Goal: Navigation & Orientation: Find specific page/section

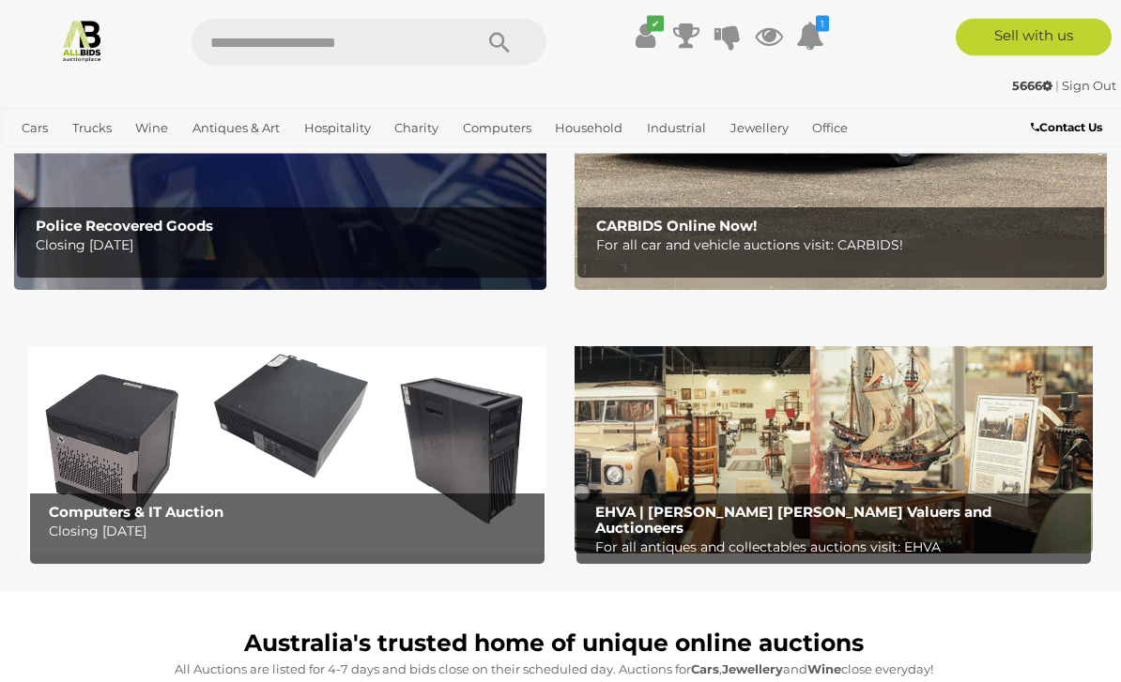
scroll to position [381, 0]
click at [907, 444] on img at bounding box center [834, 442] width 518 height 226
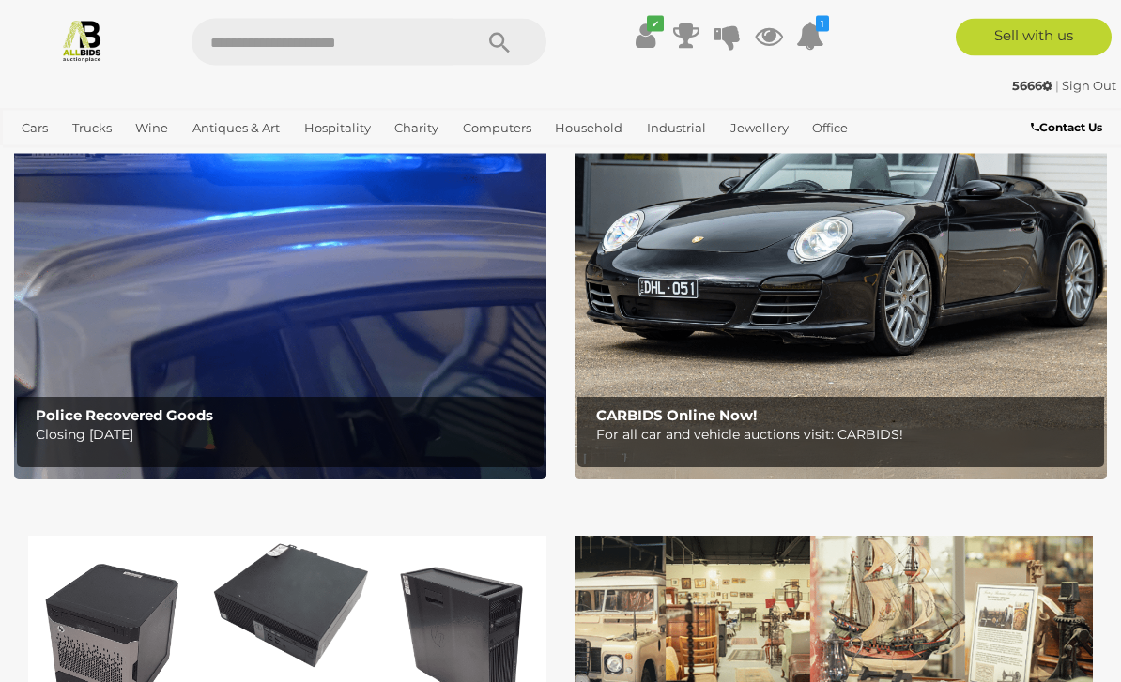
scroll to position [180, 0]
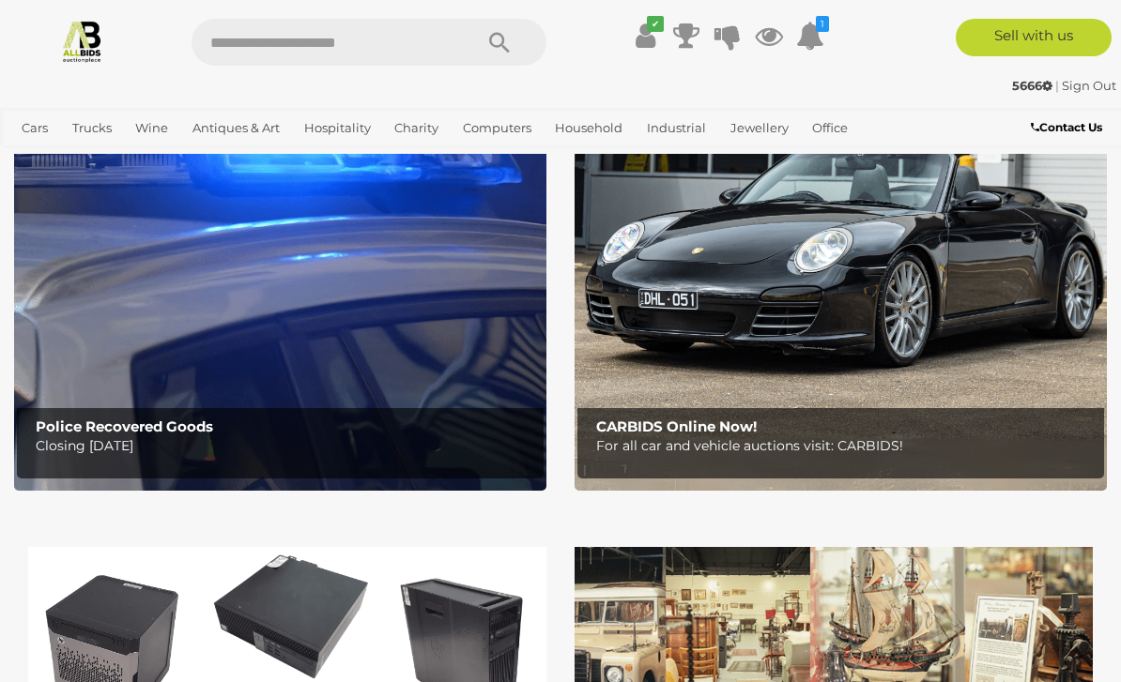
click at [243, 45] on input "text" at bounding box center [323, 42] width 262 height 47
type input "*****"
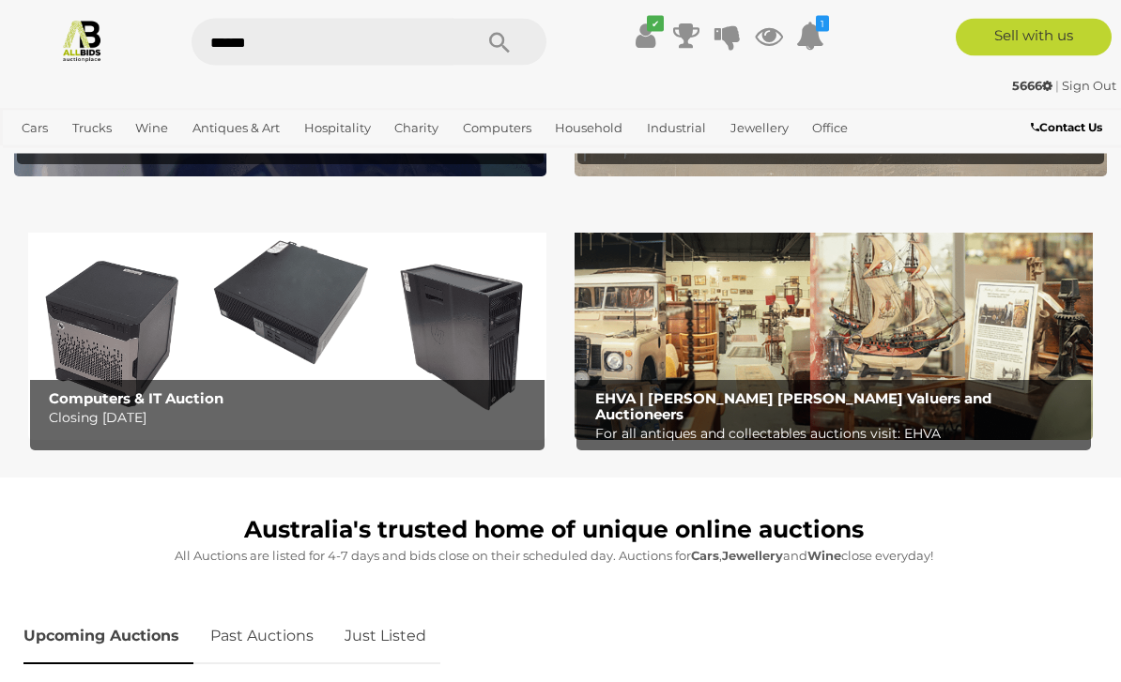
scroll to position [475, 0]
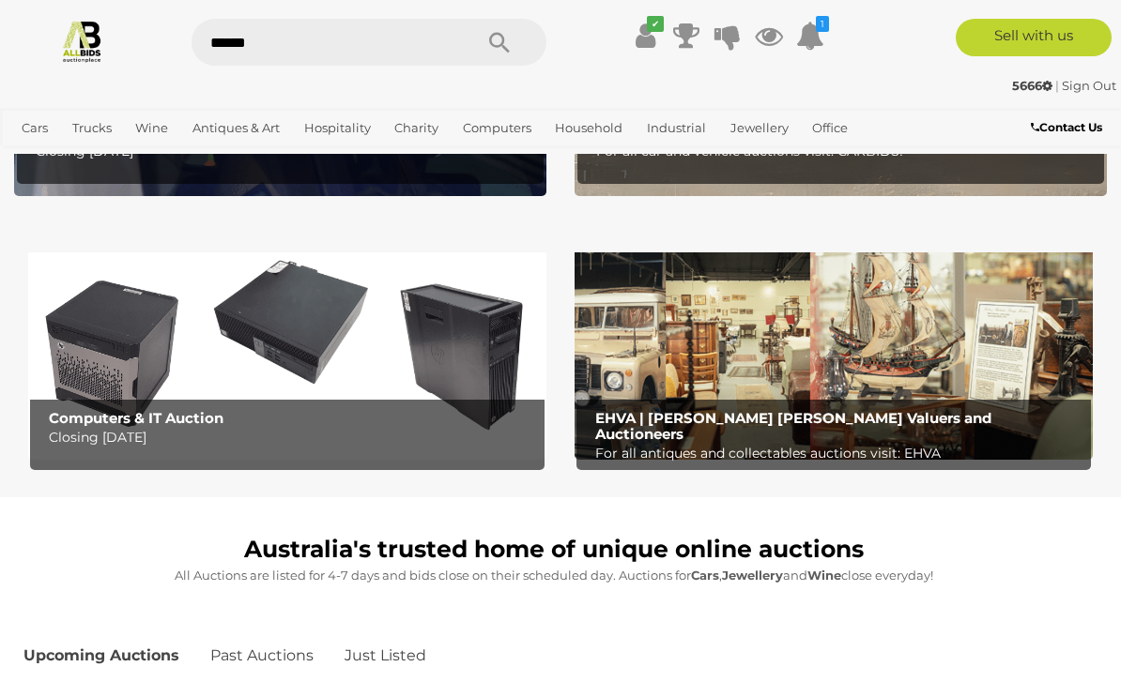
click at [730, 360] on img at bounding box center [834, 347] width 518 height 226
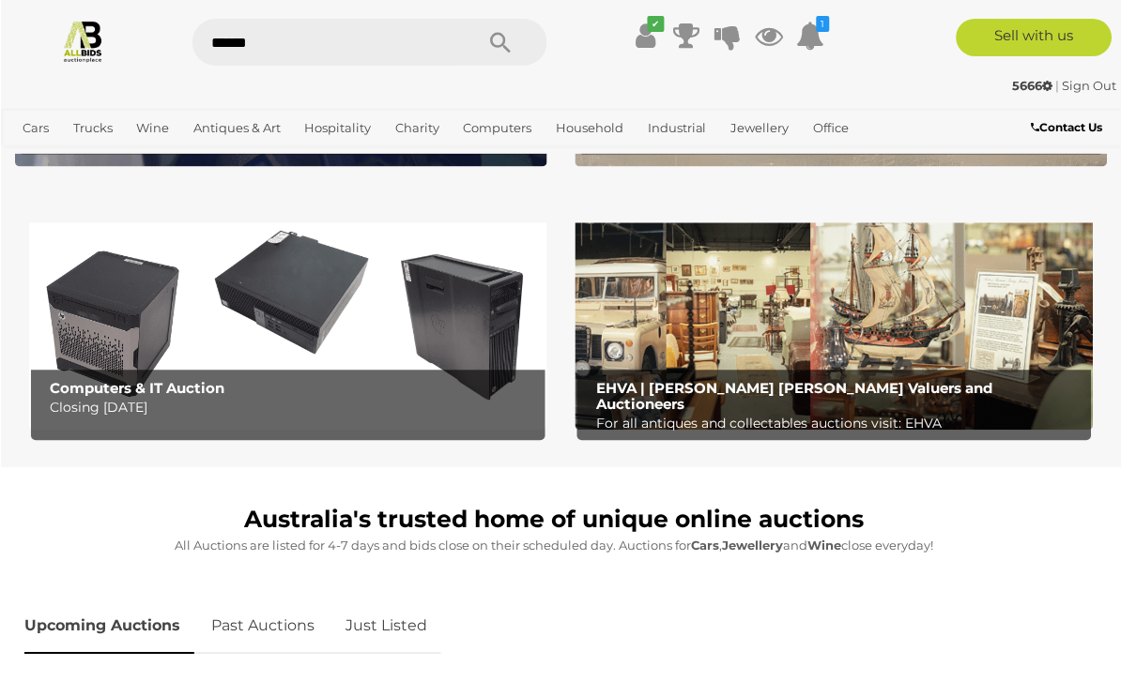
scroll to position [502, 0]
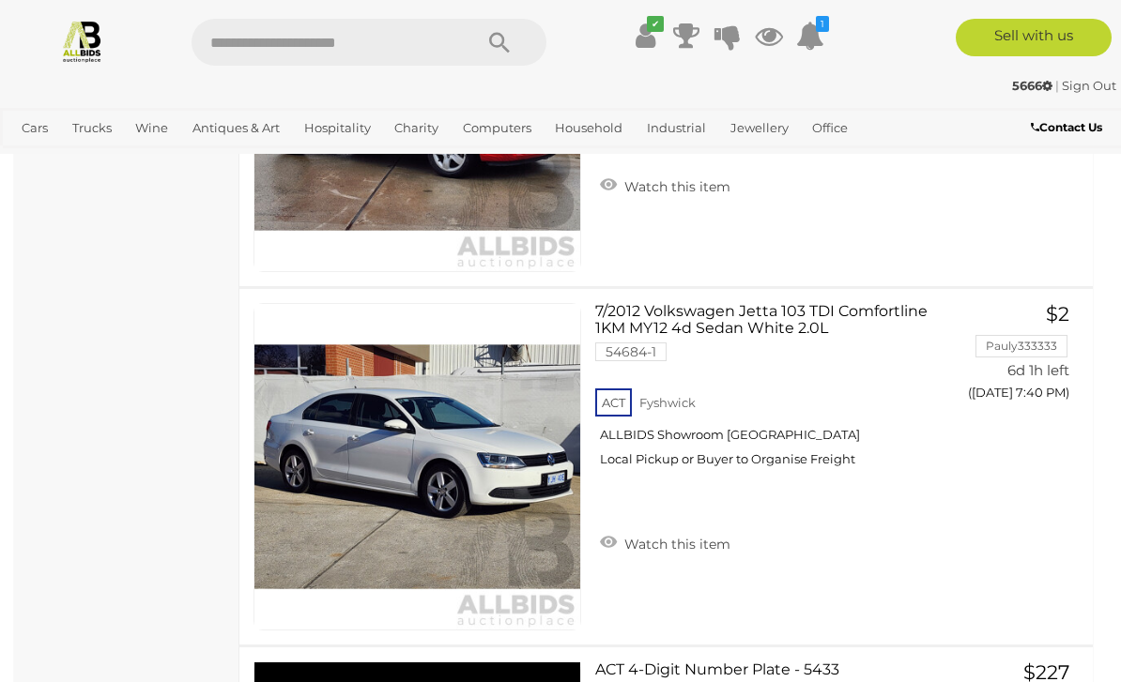
scroll to position [14669, 0]
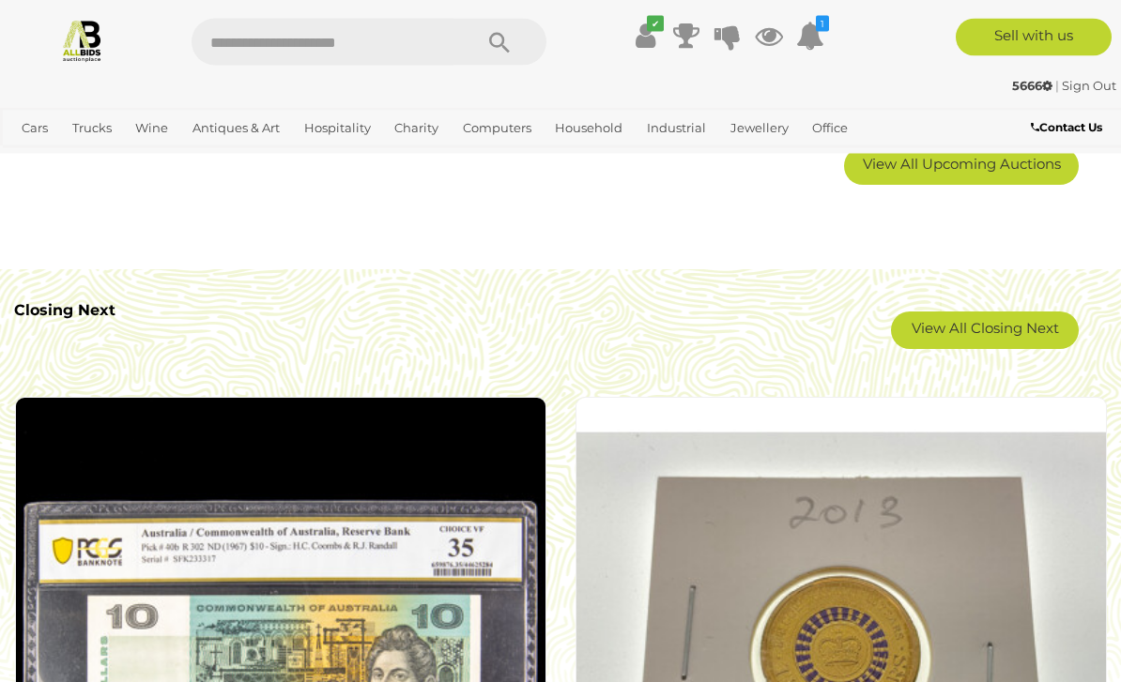
scroll to position [3360, 0]
click at [1017, 317] on link "View All Closing Next" at bounding box center [985, 331] width 188 height 38
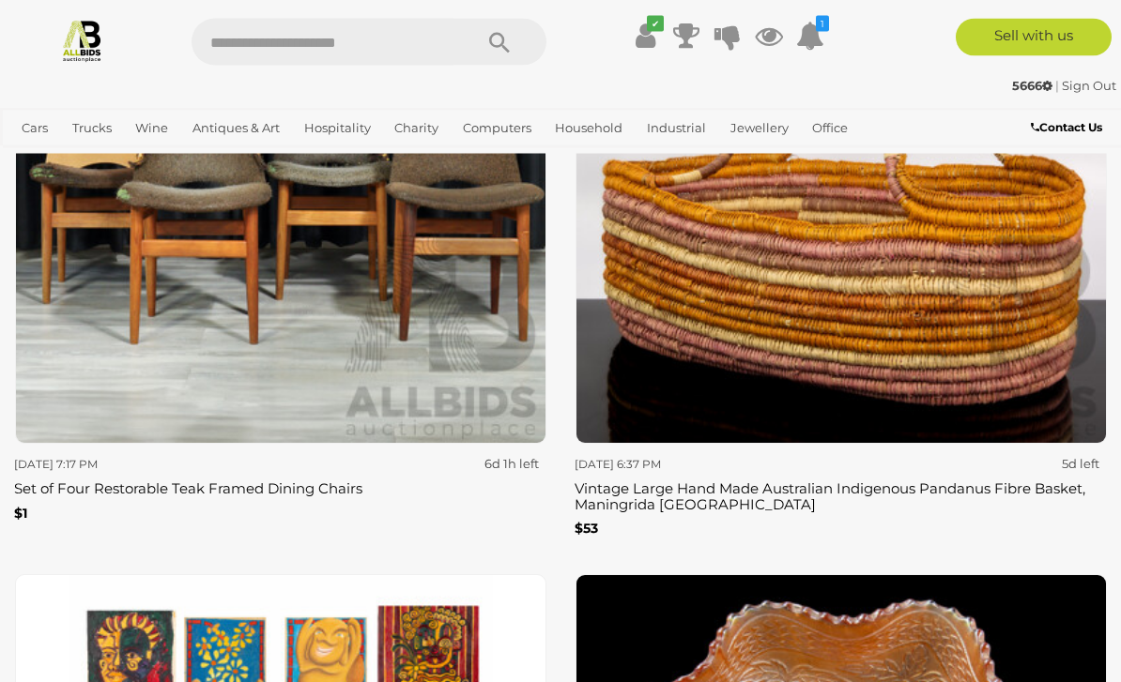
scroll to position [6816, 0]
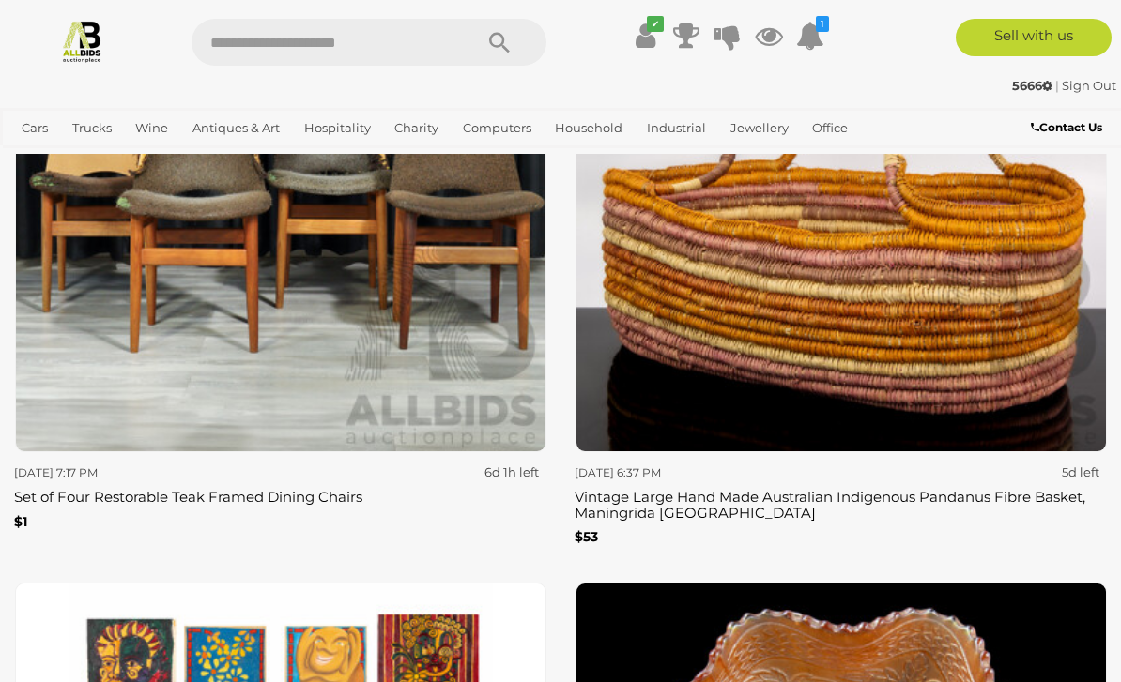
click at [0, 0] on link "View All Charity Auctions" at bounding box center [0, 0] width 0 height 0
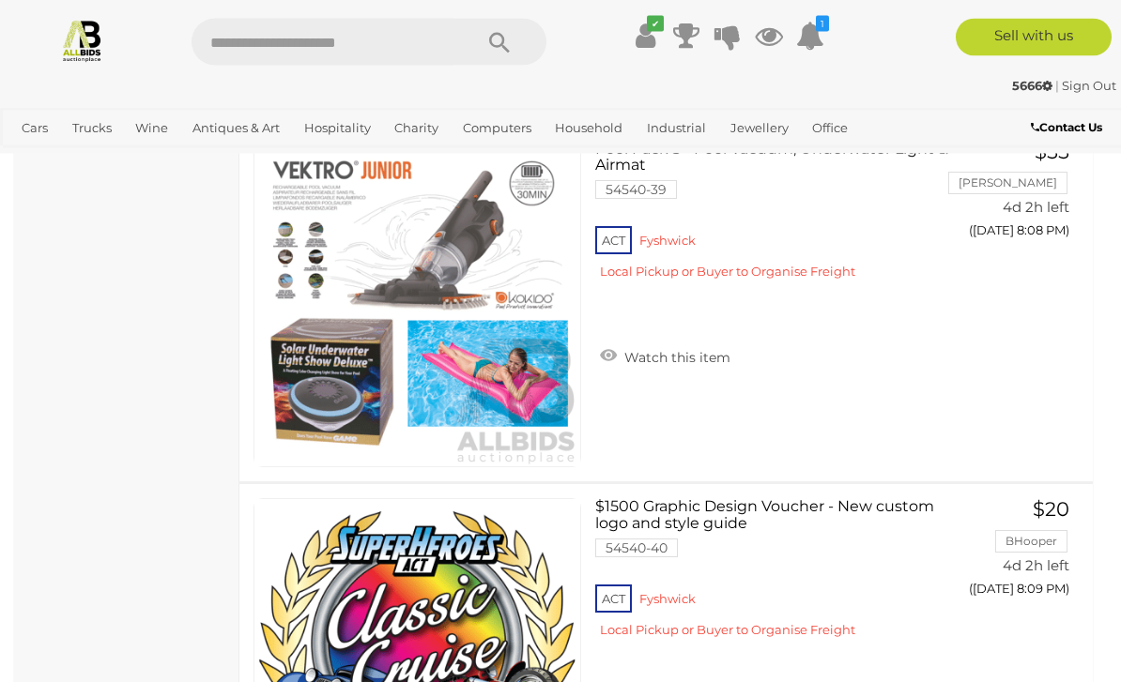
scroll to position [13685, 0]
